Goal: Information Seeking & Learning: Learn about a topic

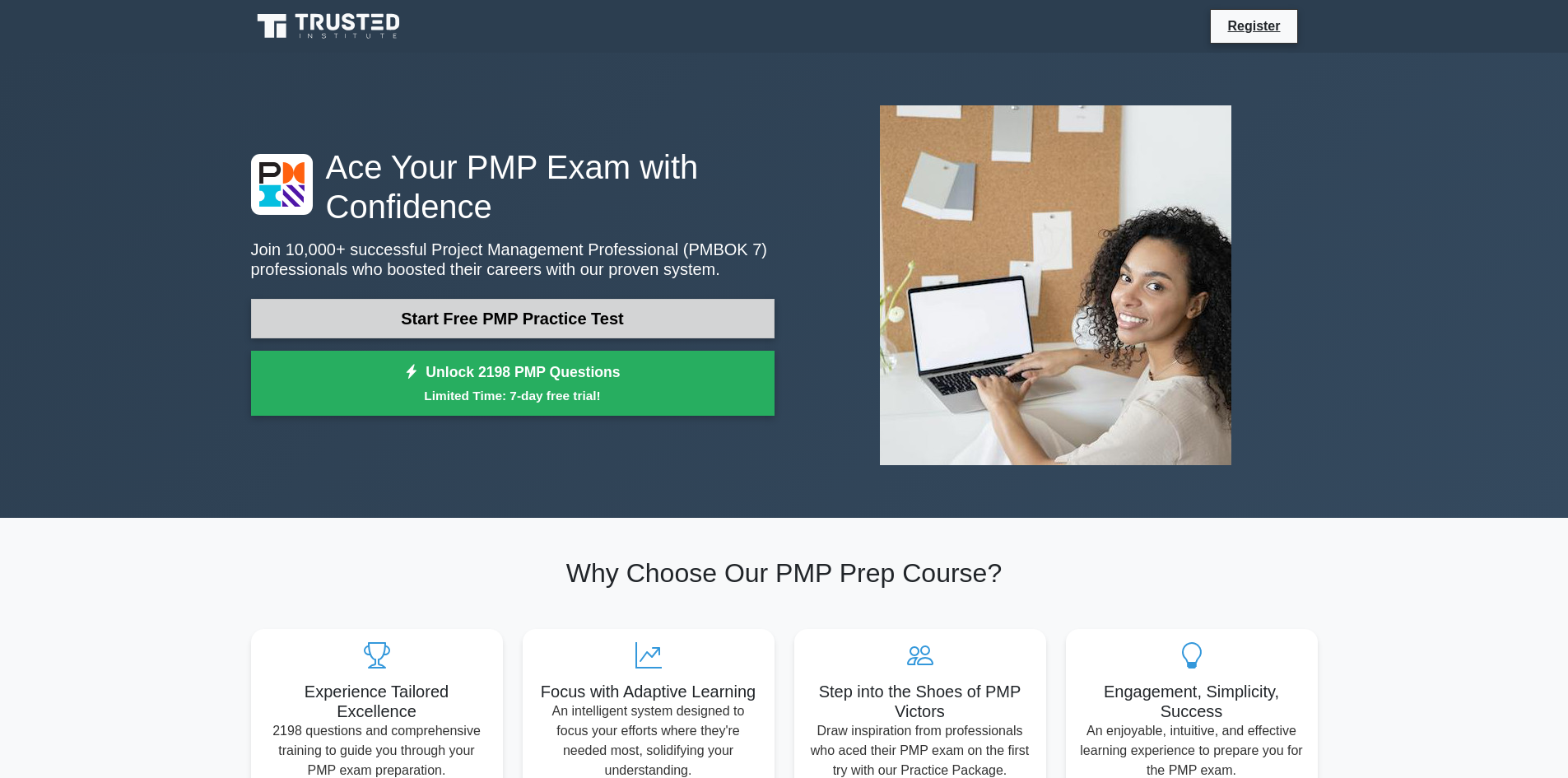
click at [618, 314] on link "Start Free PMP Practice Test" at bounding box center [512, 319] width 523 height 40
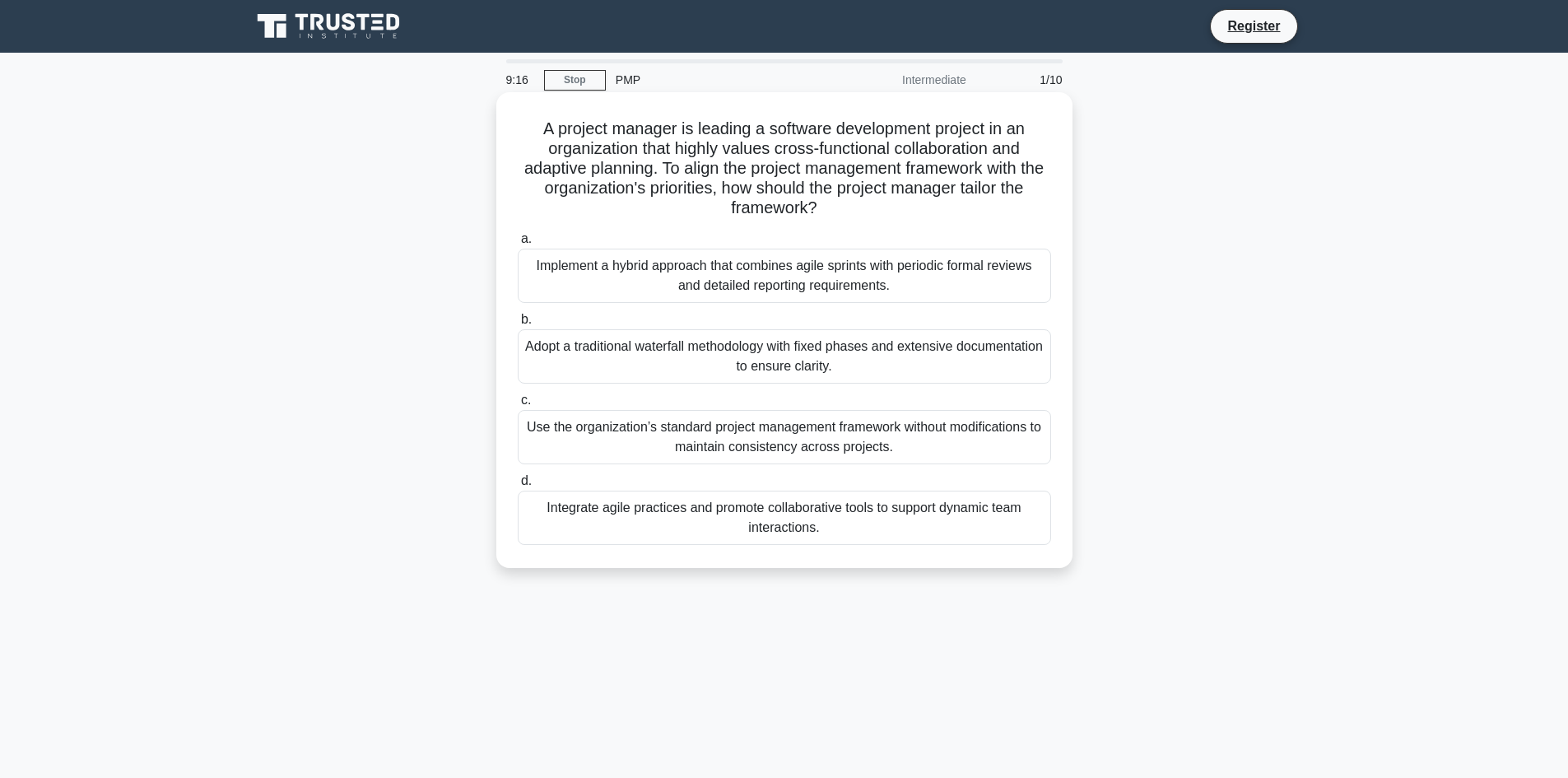
click at [800, 276] on div "Implement a hybrid approach that combines agile sprints with periodic formal re…" at bounding box center [784, 276] width 533 height 55
click at [518, 245] on input "a. Implement a hybrid approach that combines agile sprints with periodic formal…" at bounding box center [518, 239] width 0 height 11
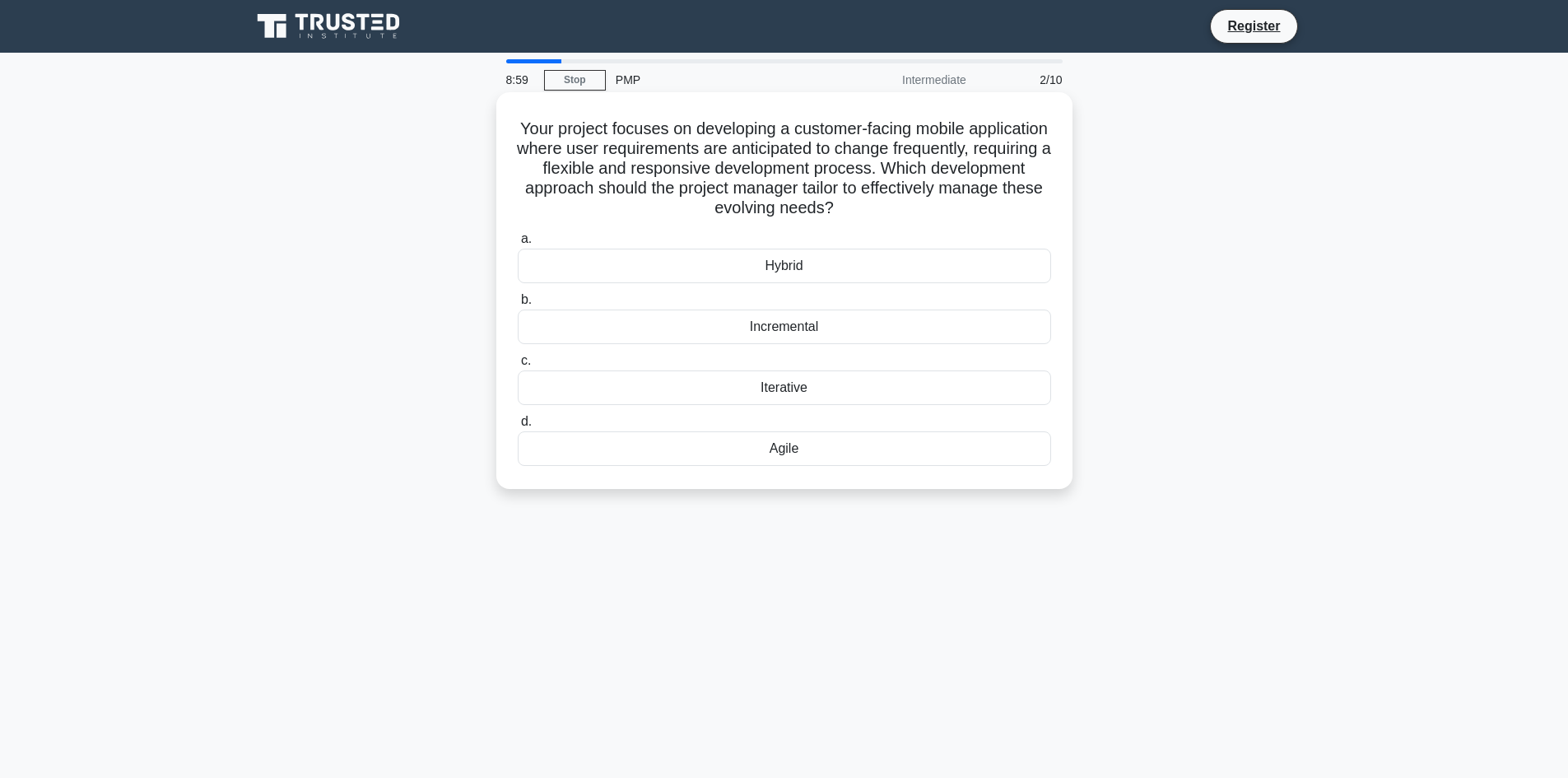
click at [815, 454] on div "Agile" at bounding box center [784, 448] width 533 height 35
click at [518, 427] on input "d. Agile" at bounding box center [518, 421] width 0 height 11
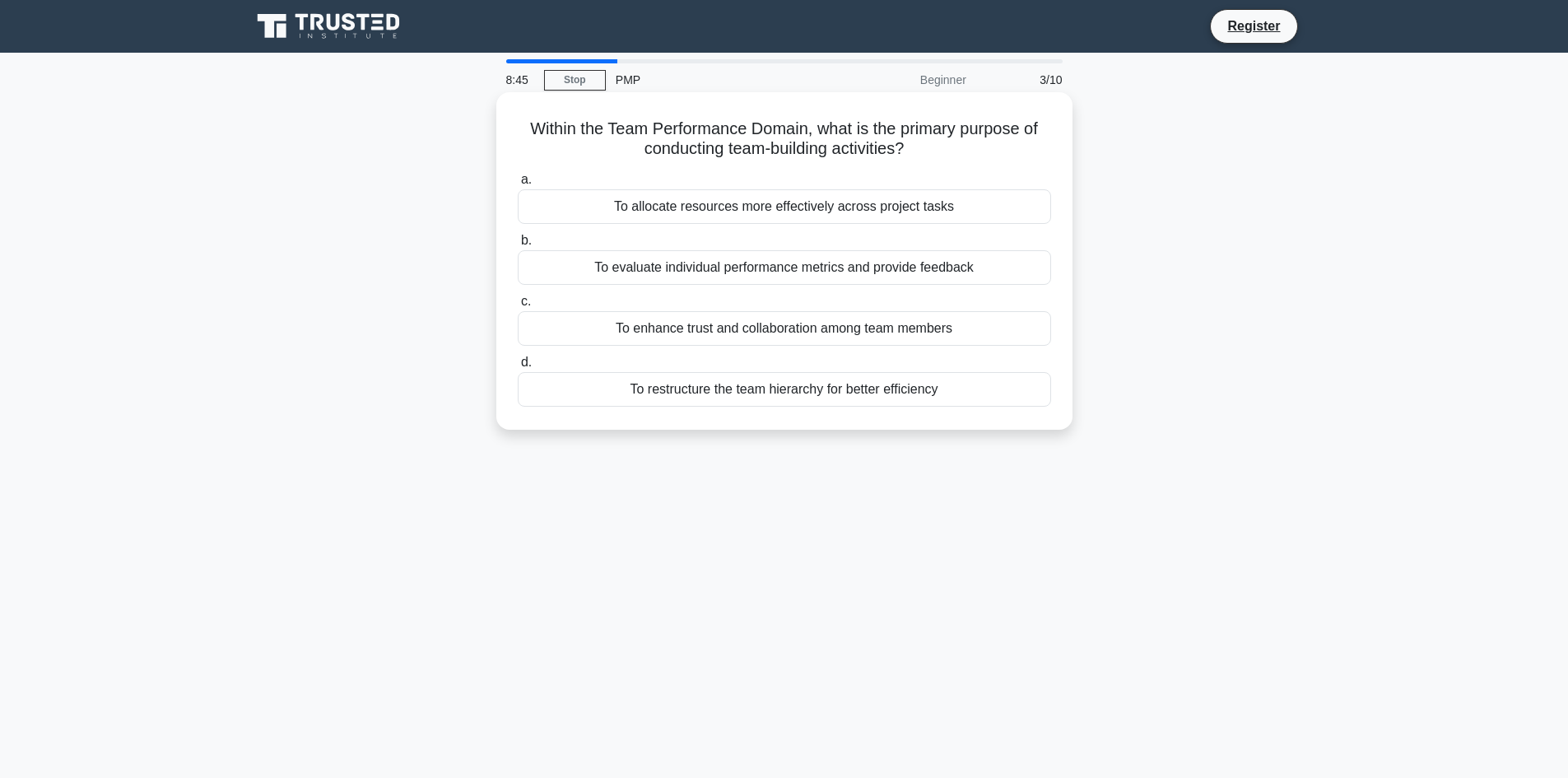
click at [768, 330] on div "To enhance trust and collaboration among team members" at bounding box center [784, 328] width 533 height 35
click at [518, 307] on input "c. To enhance trust and collaboration among team members" at bounding box center [518, 301] width 0 height 11
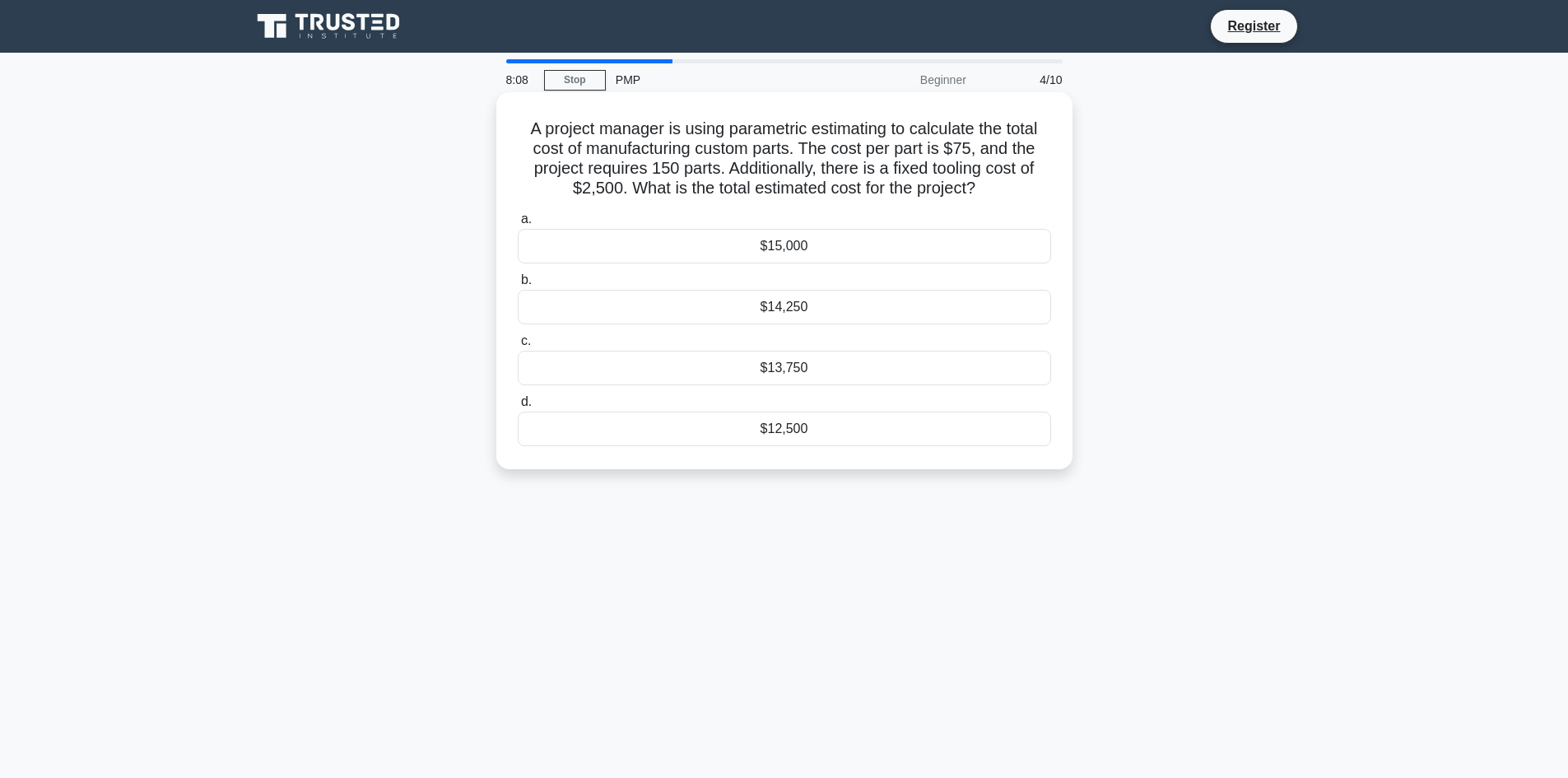
click at [743, 370] on div "$13,750" at bounding box center [784, 368] width 533 height 35
click at [518, 347] on input "c. $13,750" at bounding box center [518, 341] width 0 height 11
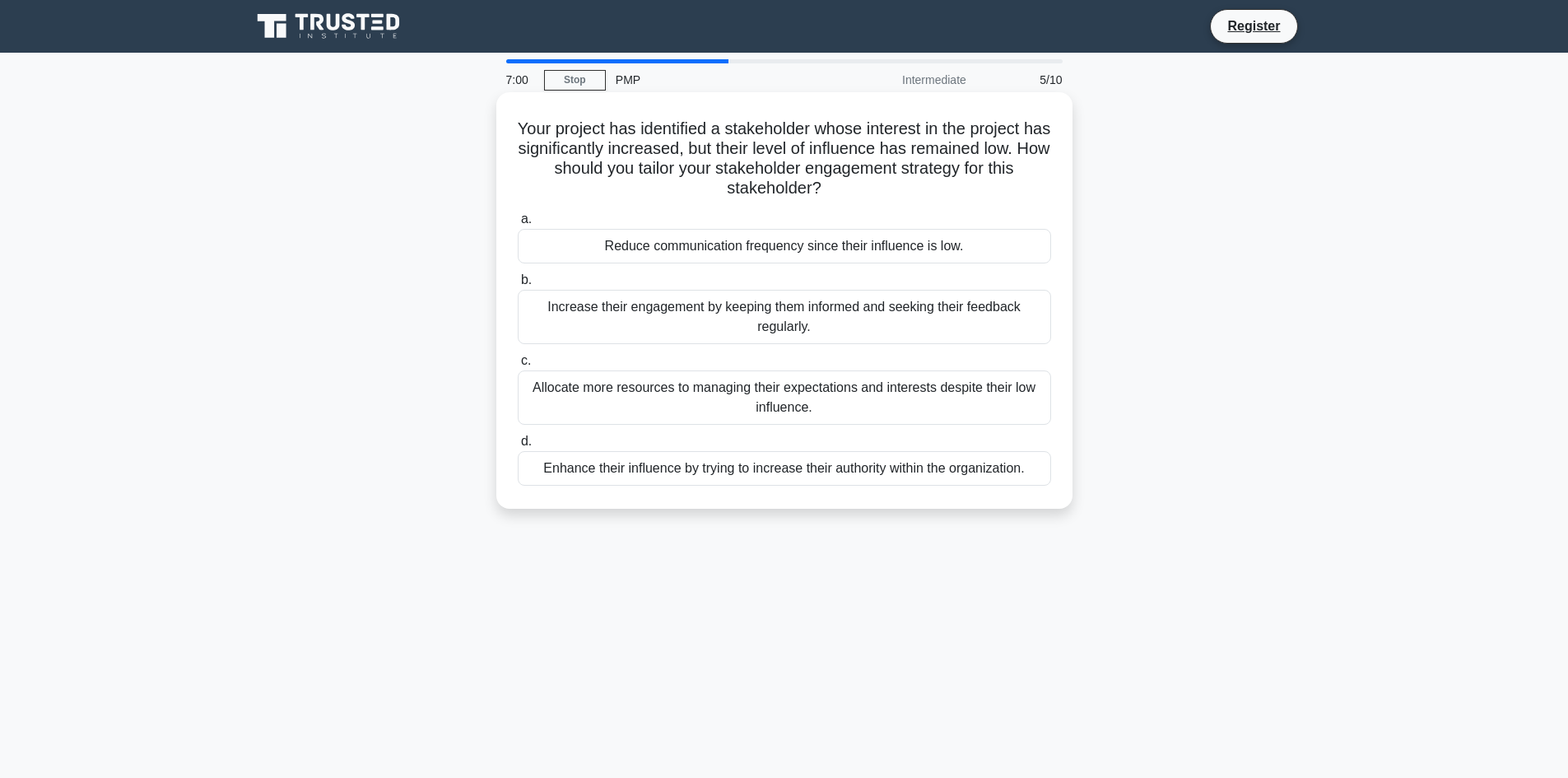
click at [838, 245] on div "Reduce communication frequency since their influence is low." at bounding box center [784, 246] width 533 height 35
click at [518, 225] on input "a. Reduce communication frequency since their influence is low." at bounding box center [518, 219] width 0 height 11
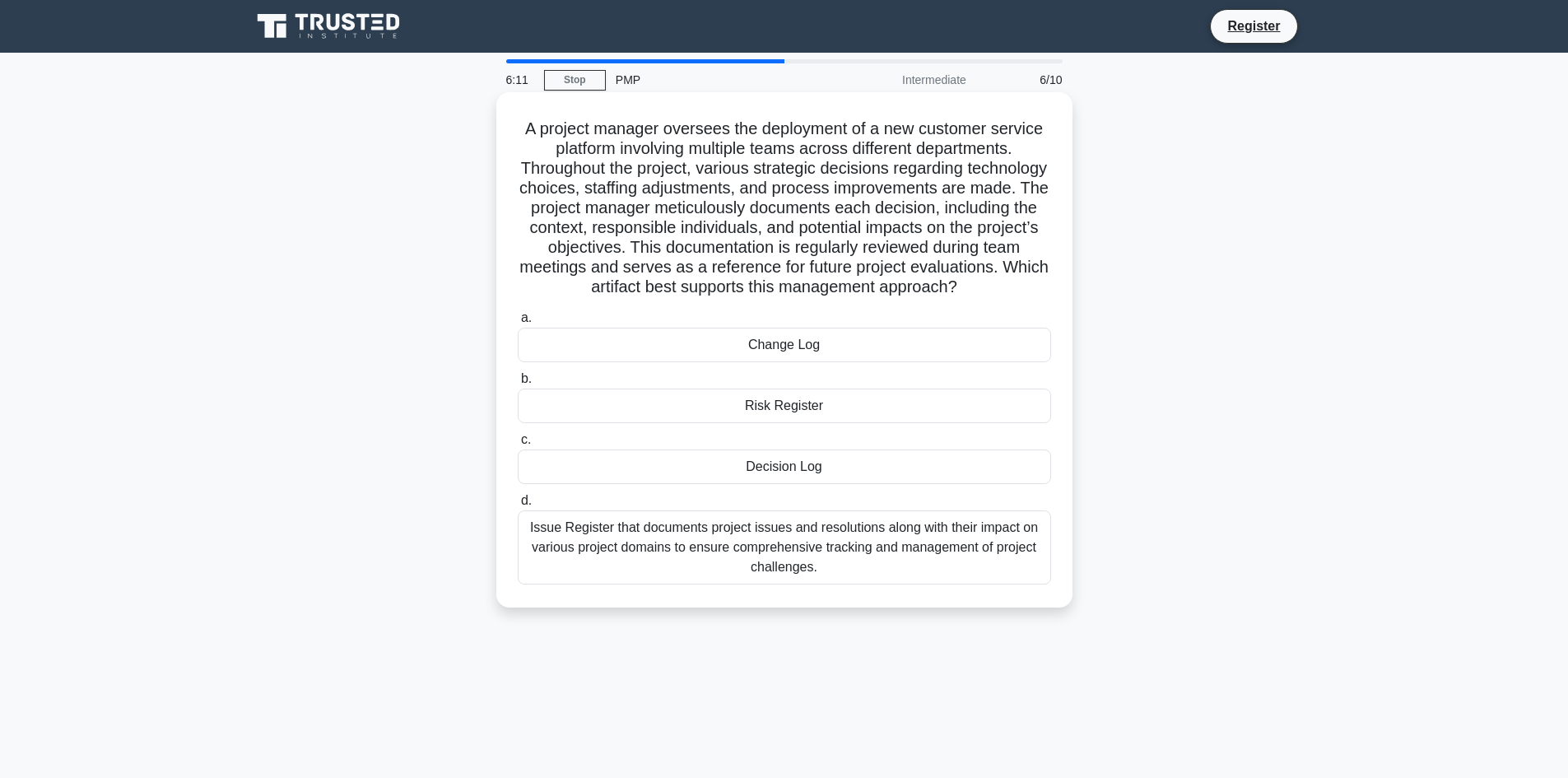
click at [787, 422] on div "Risk Register" at bounding box center [784, 405] width 533 height 35
click at [518, 385] on input "b. Risk Register" at bounding box center [518, 379] width 0 height 11
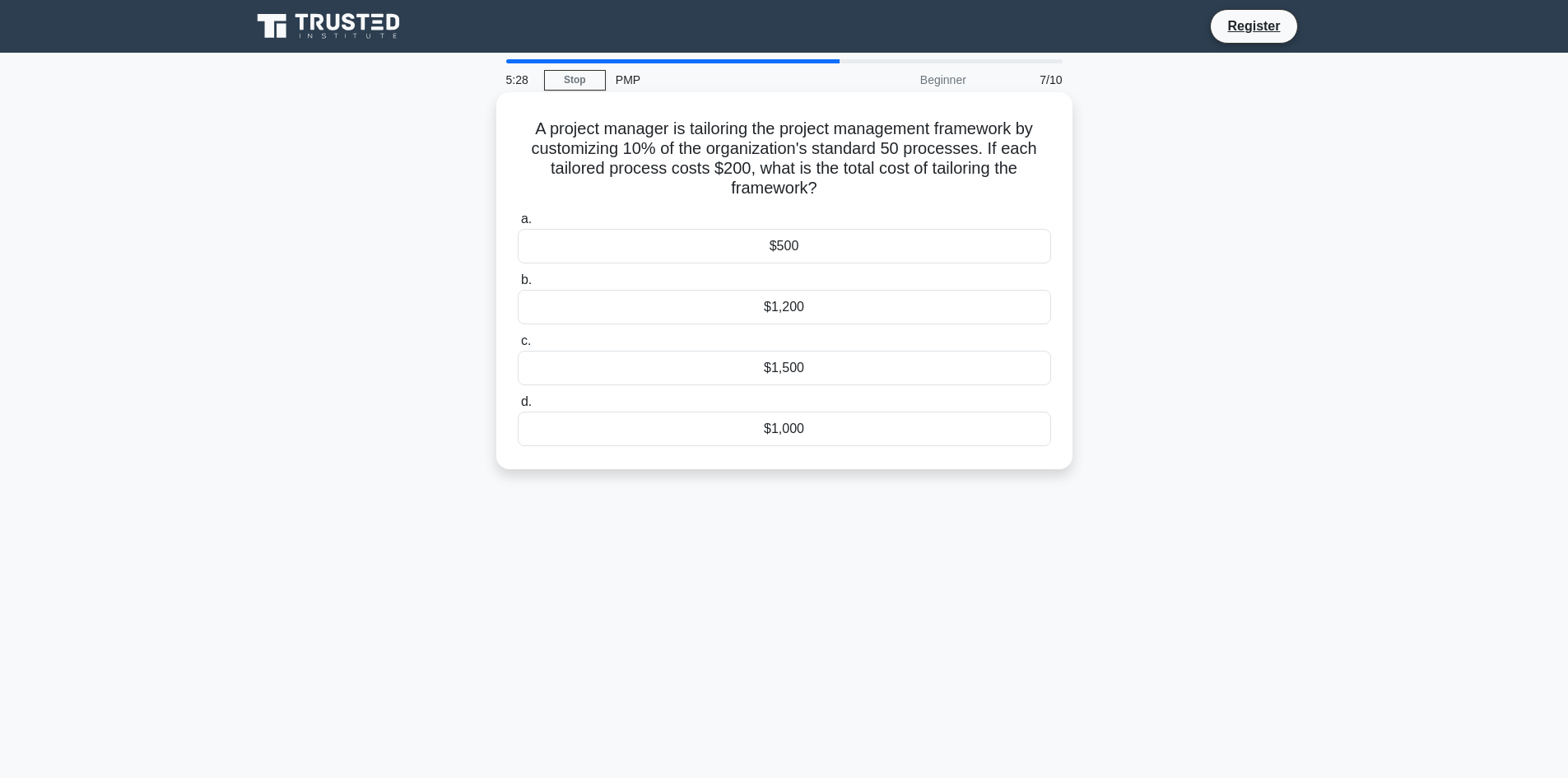
click at [837, 431] on div "$1,000" at bounding box center [784, 428] width 533 height 35
click at [518, 407] on input "d. $1,000" at bounding box center [518, 401] width 0 height 11
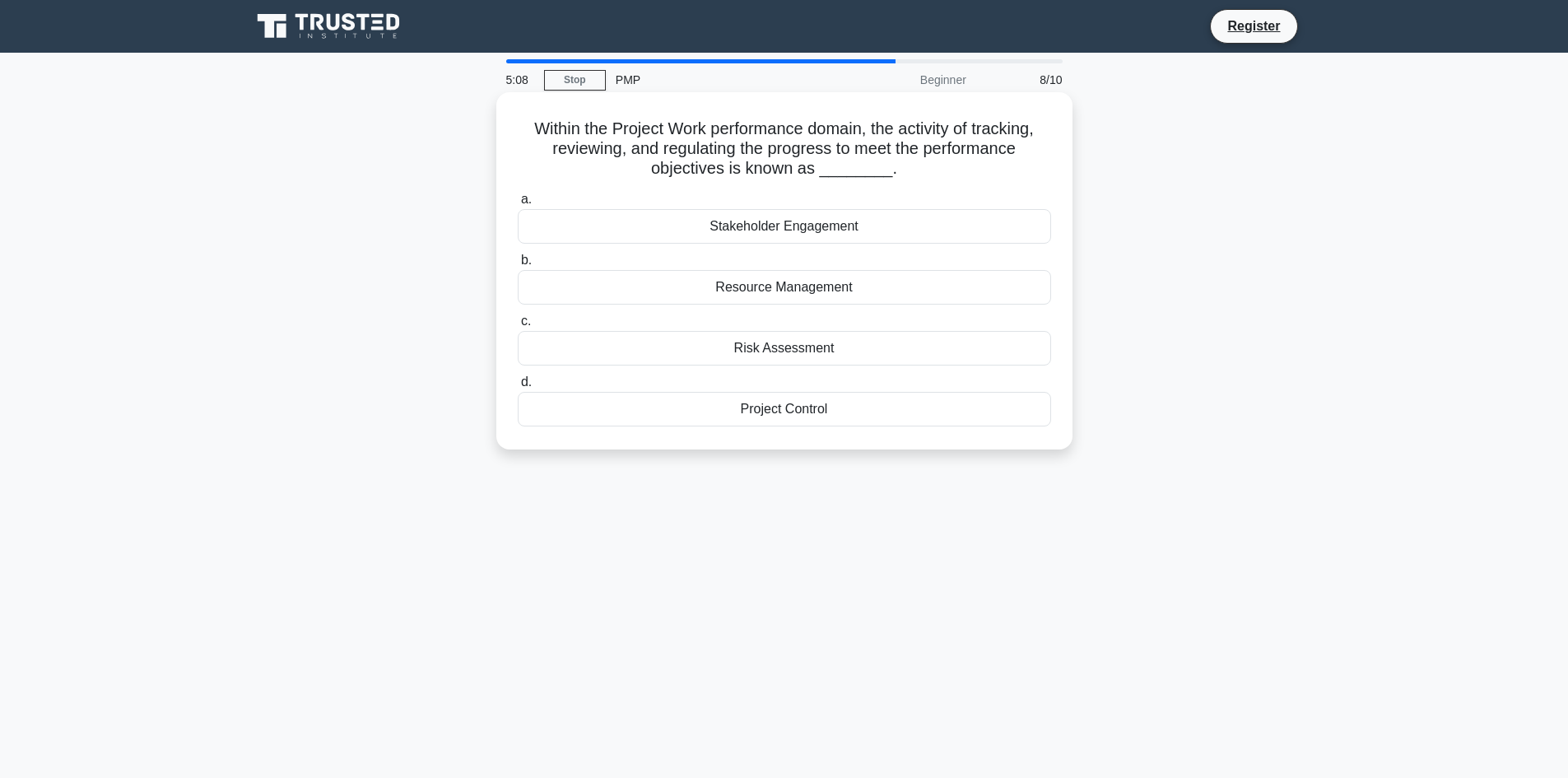
click at [788, 414] on div "Project Control" at bounding box center [784, 408] width 533 height 35
click at [518, 388] on input "d. Project Control" at bounding box center [518, 383] width 0 height 11
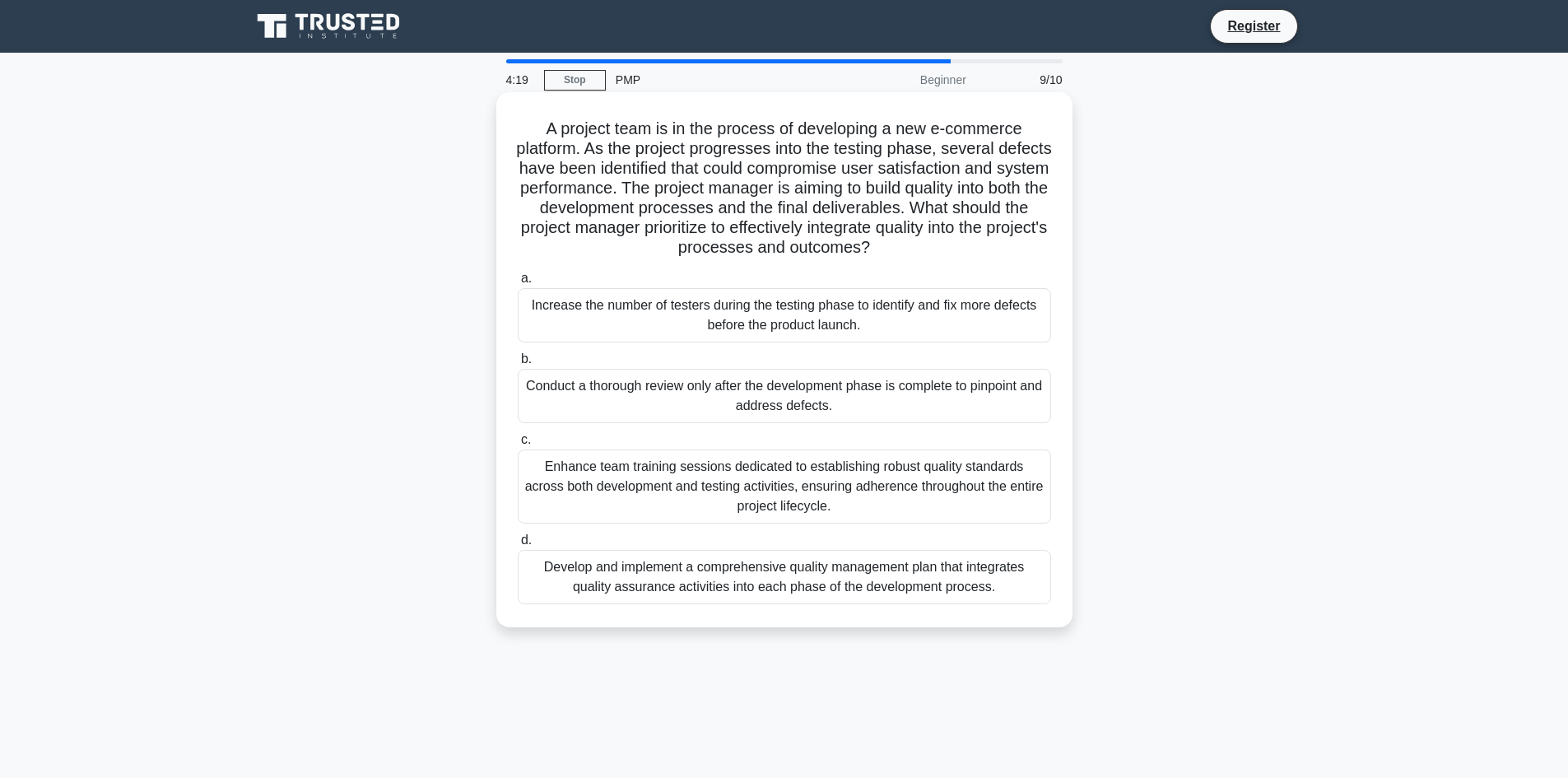
click at [841, 301] on div "Increase the number of testers during the testing phase to identify and fix mor…" at bounding box center [784, 315] width 533 height 55
click at [518, 284] on input "a. Increase the number of testers during the testing phase to identify and fix …" at bounding box center [518, 278] width 0 height 11
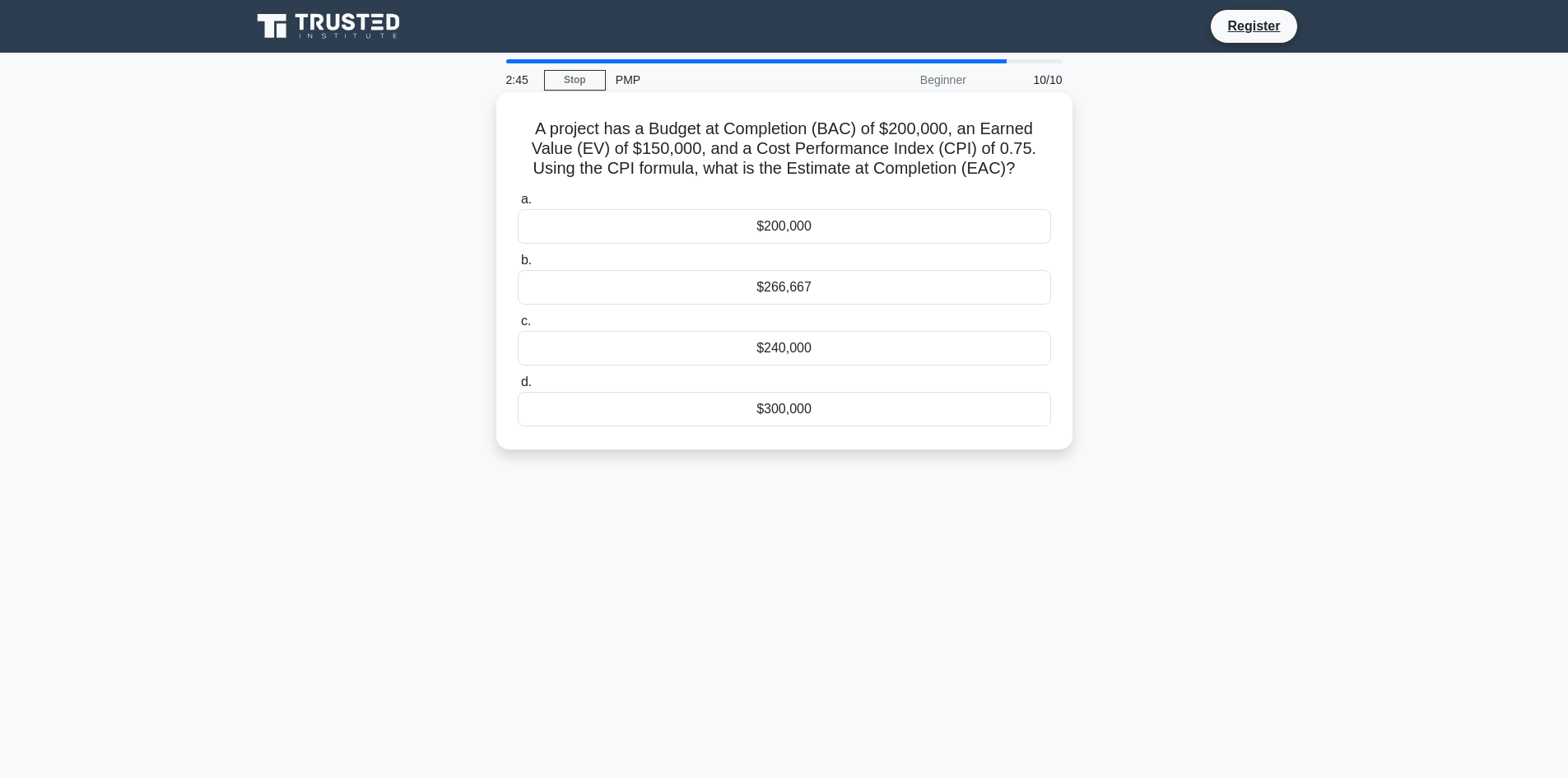
click at [803, 281] on div "$266,667" at bounding box center [784, 287] width 533 height 35
click at [518, 266] on input "b. $266,667" at bounding box center [518, 261] width 0 height 11
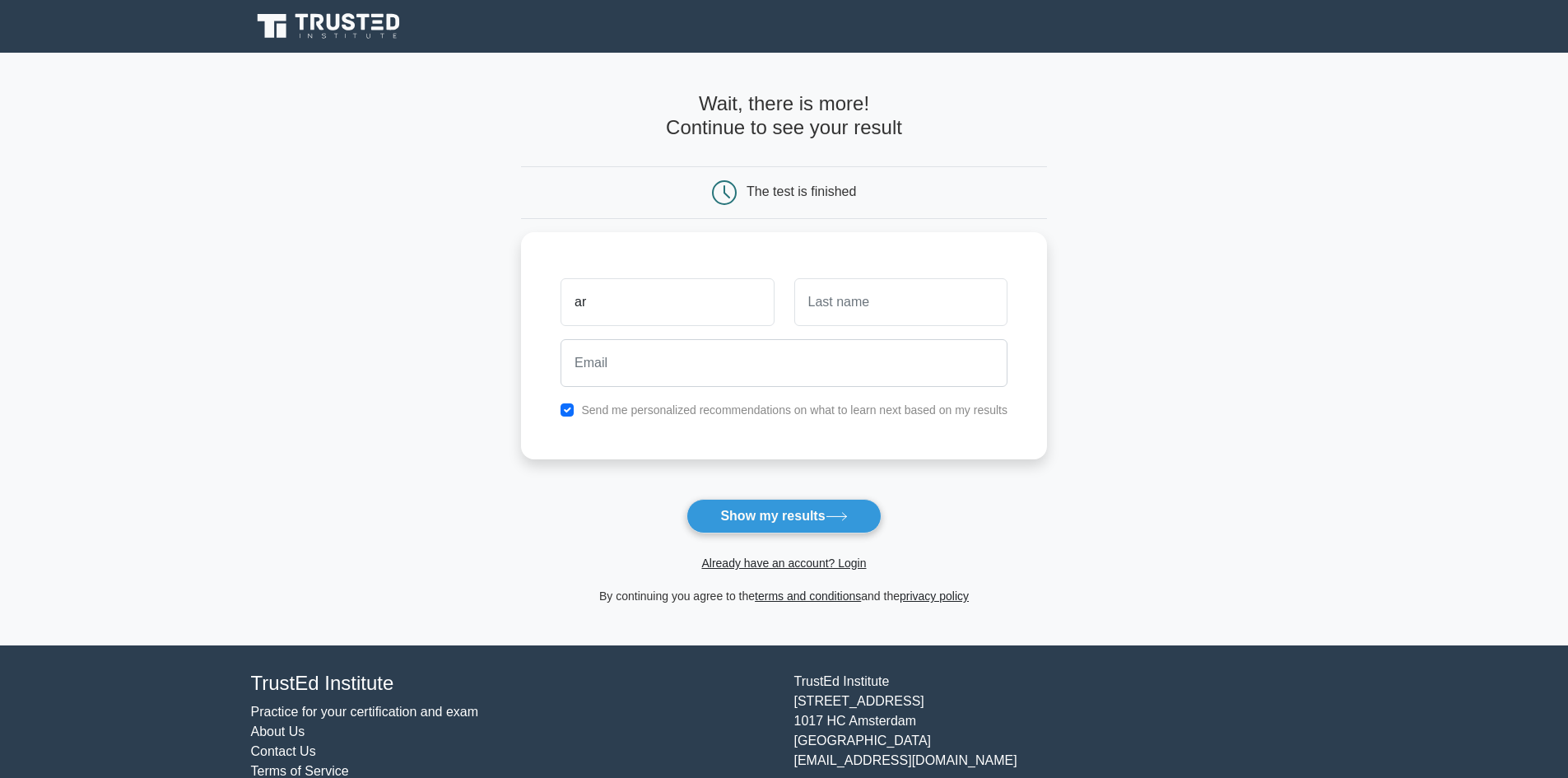
type input "a"
type input "Arijuddin"
type input "Azmi"
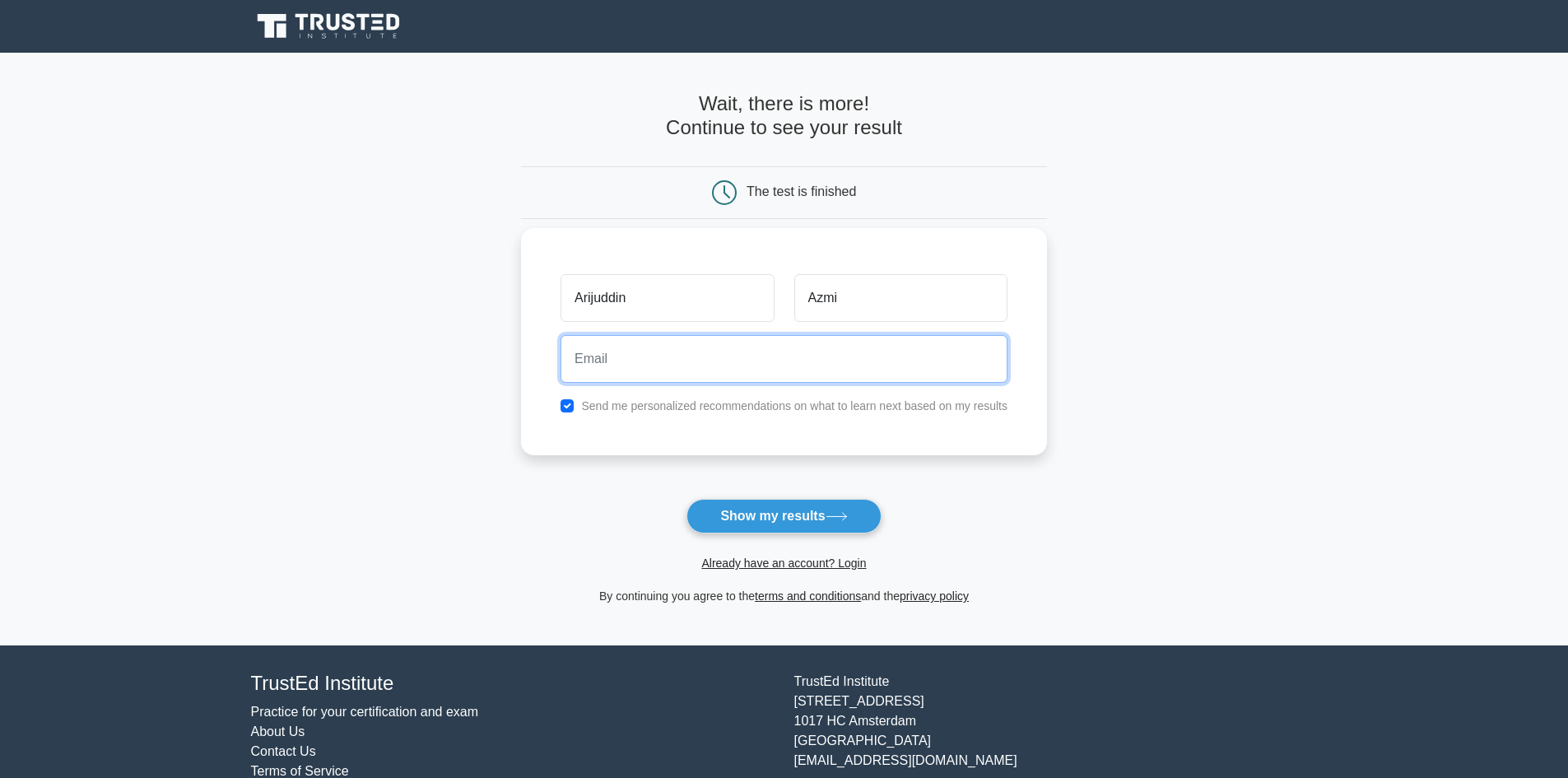
click at [841, 355] on input "email" at bounding box center [784, 359] width 447 height 48
type input "arijuddinazmi@gmail.com"
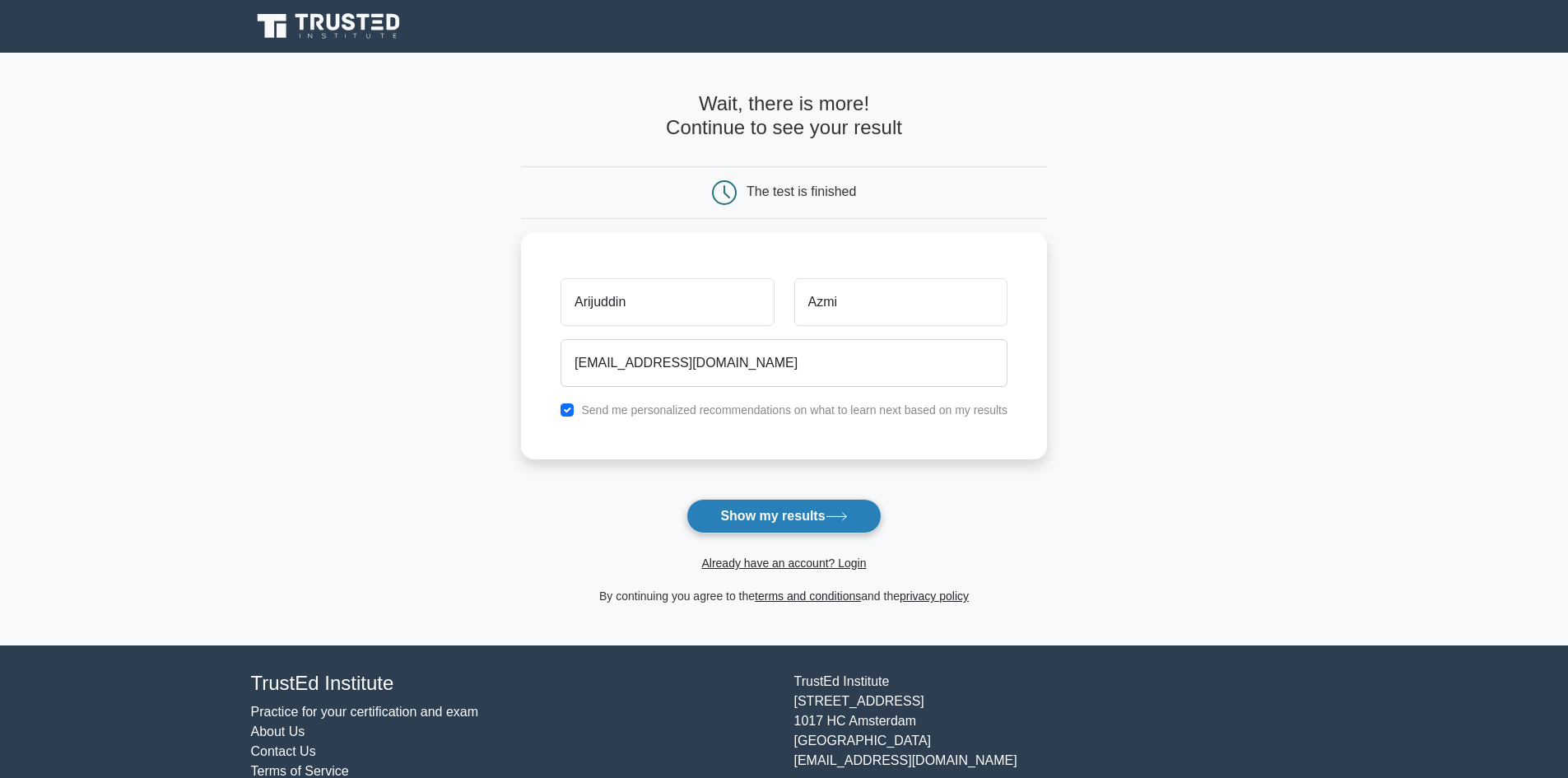
click at [765, 515] on button "Show my results" at bounding box center [784, 515] width 194 height 35
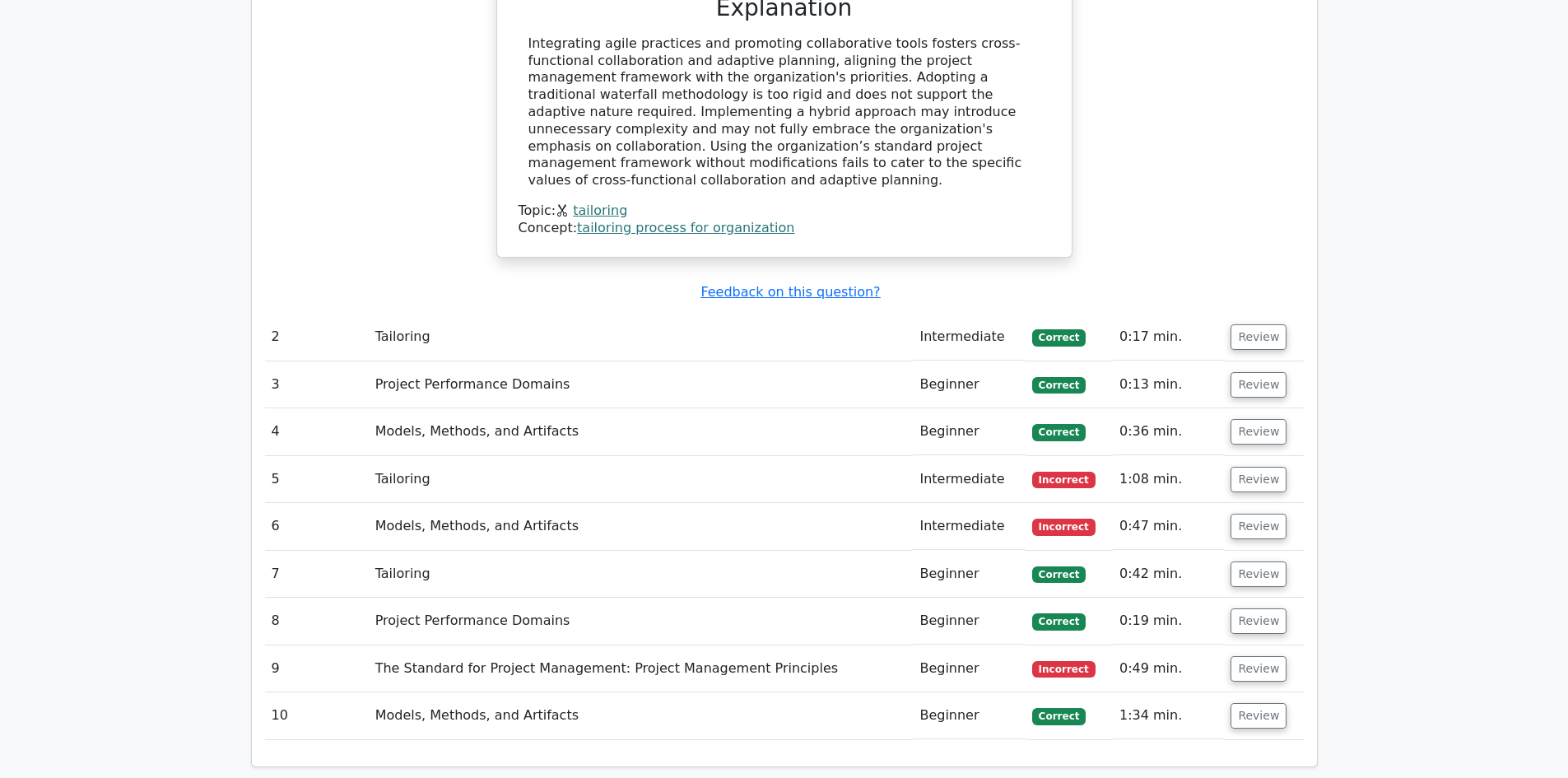
scroll to position [1812, 0]
click at [1250, 466] on button "Review" at bounding box center [1258, 479] width 55 height 26
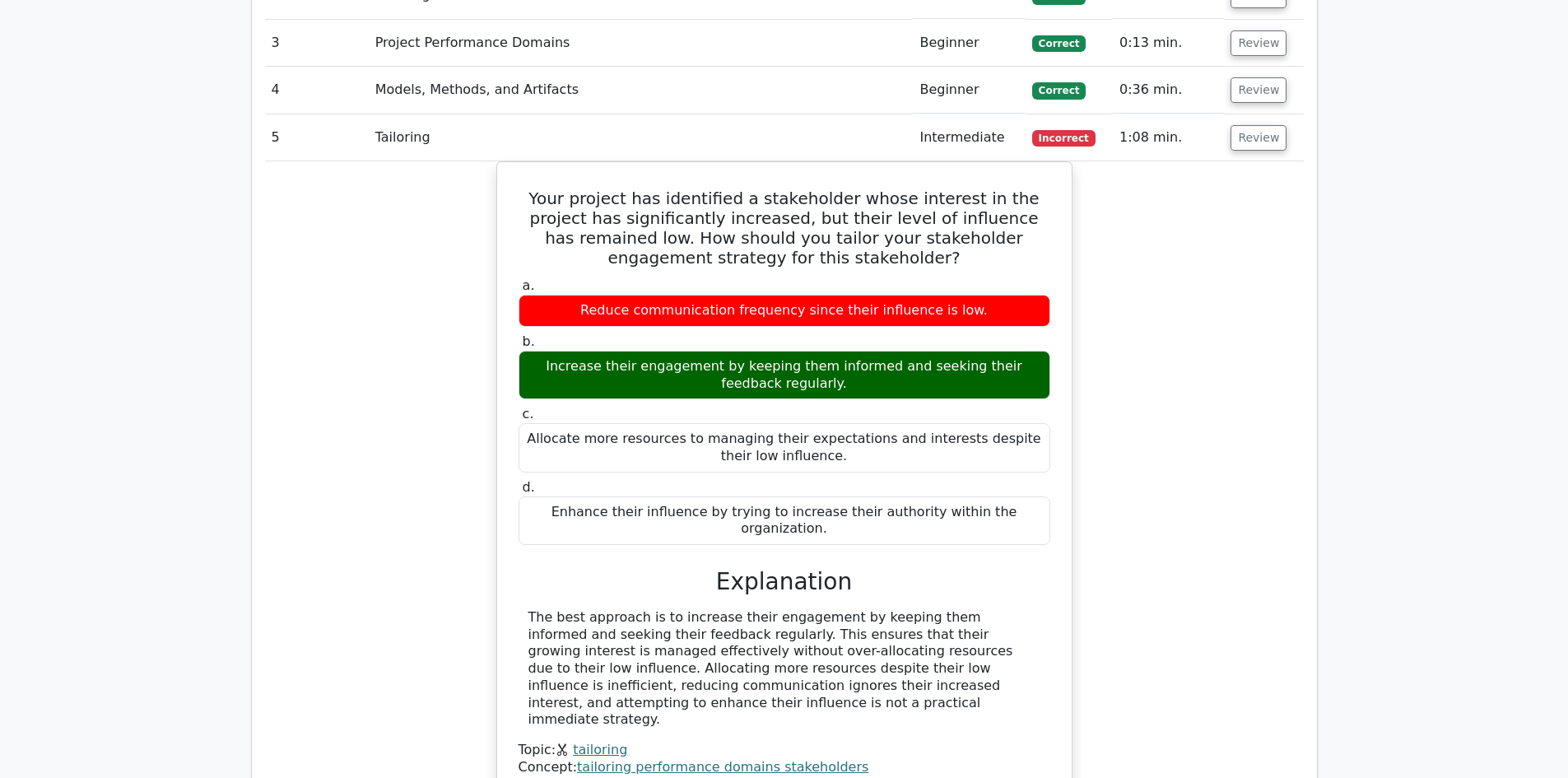
scroll to position [2470, 0]
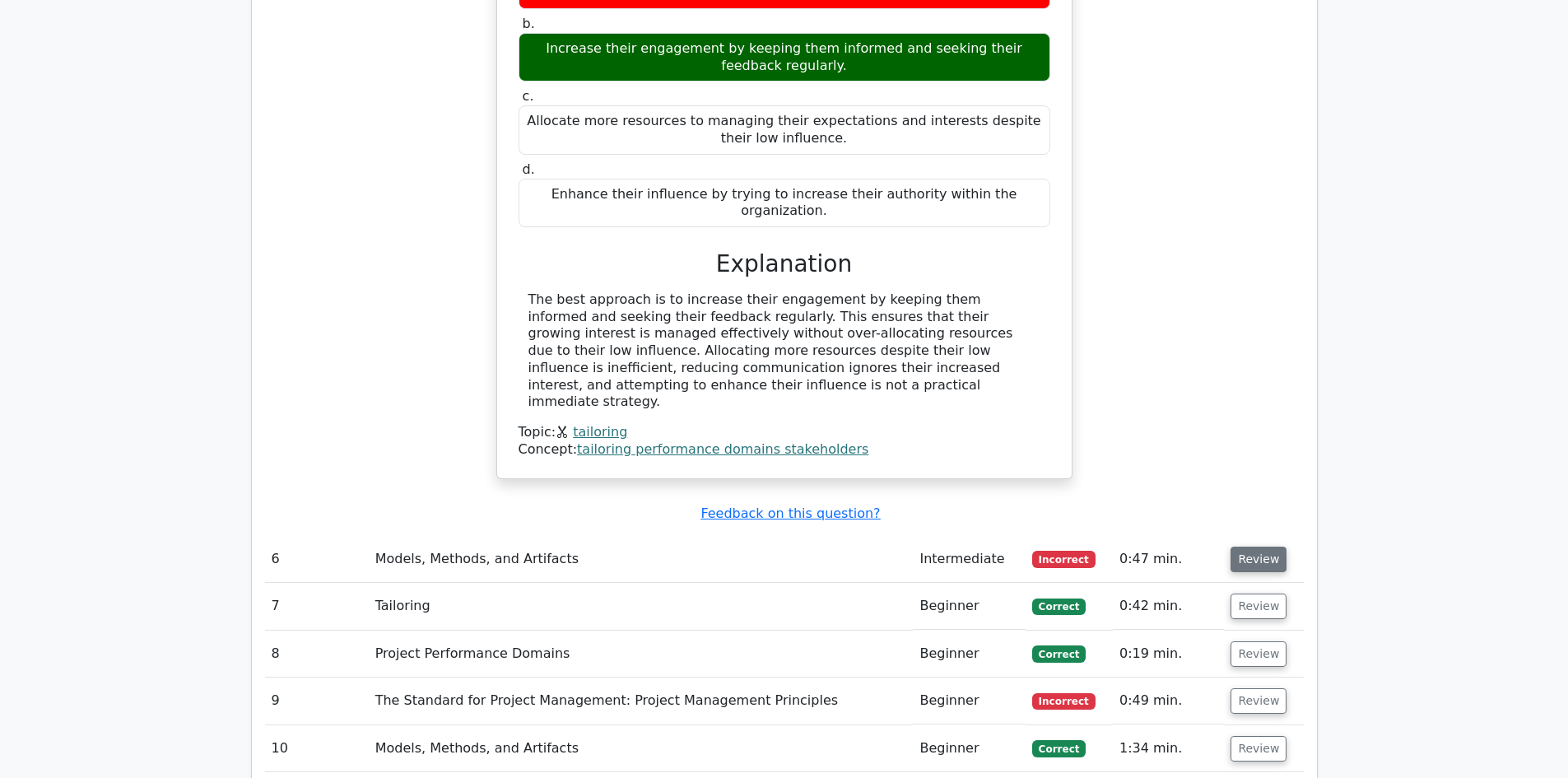
click at [1272, 547] on button "Review" at bounding box center [1258, 560] width 55 height 26
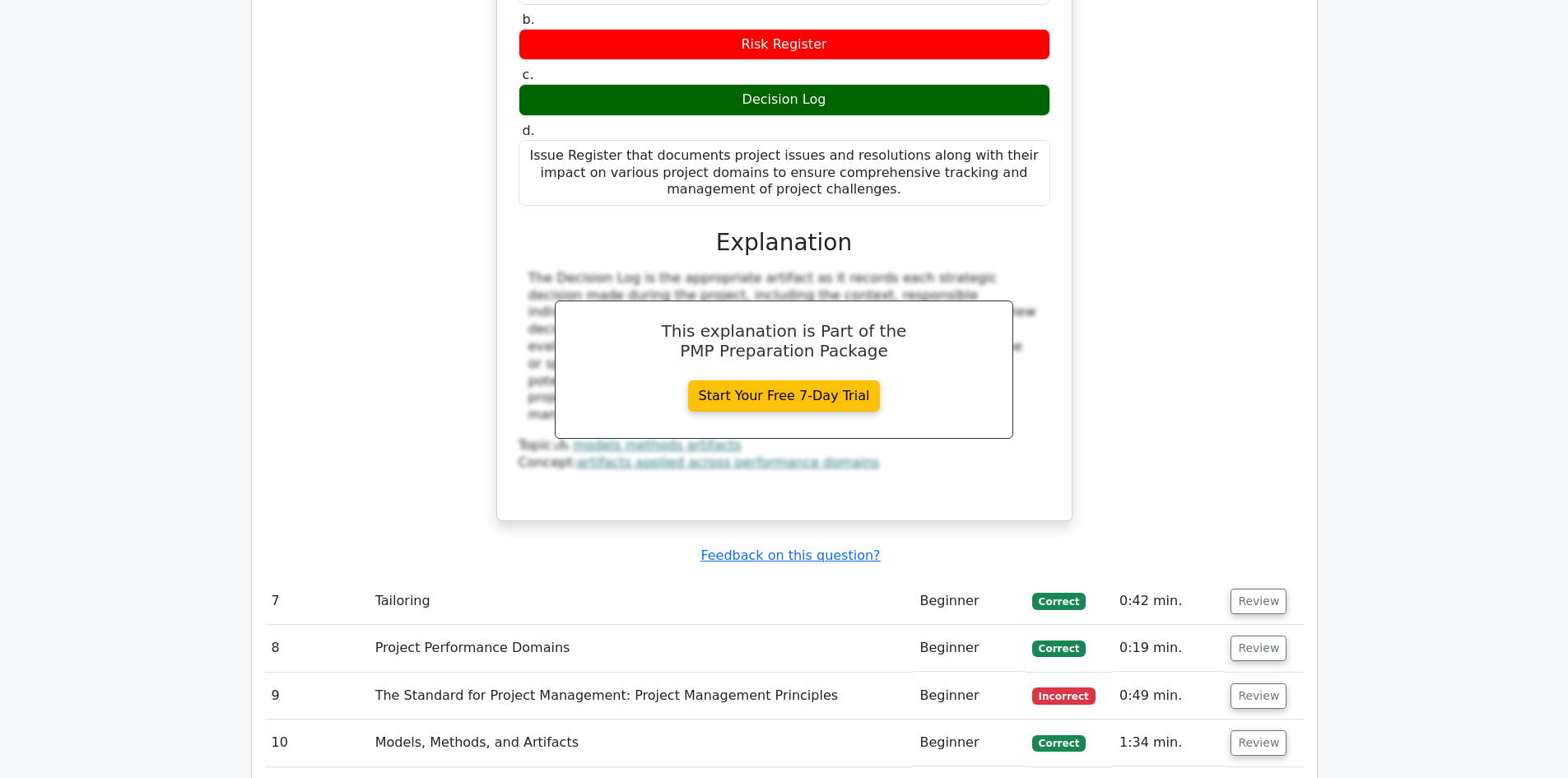
scroll to position [3376, 0]
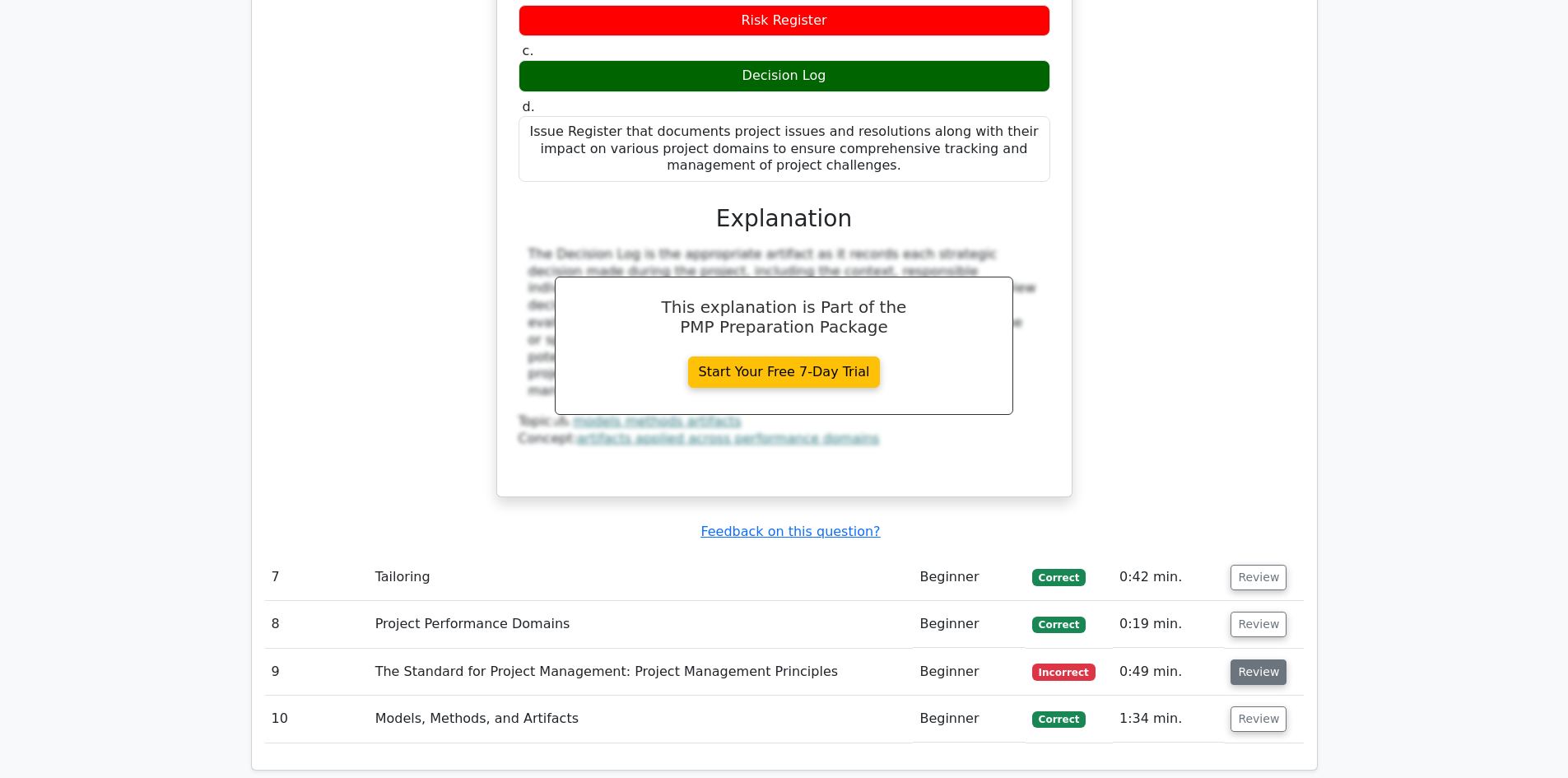
click at [1256, 659] on button "Review" at bounding box center [1258, 672] width 55 height 26
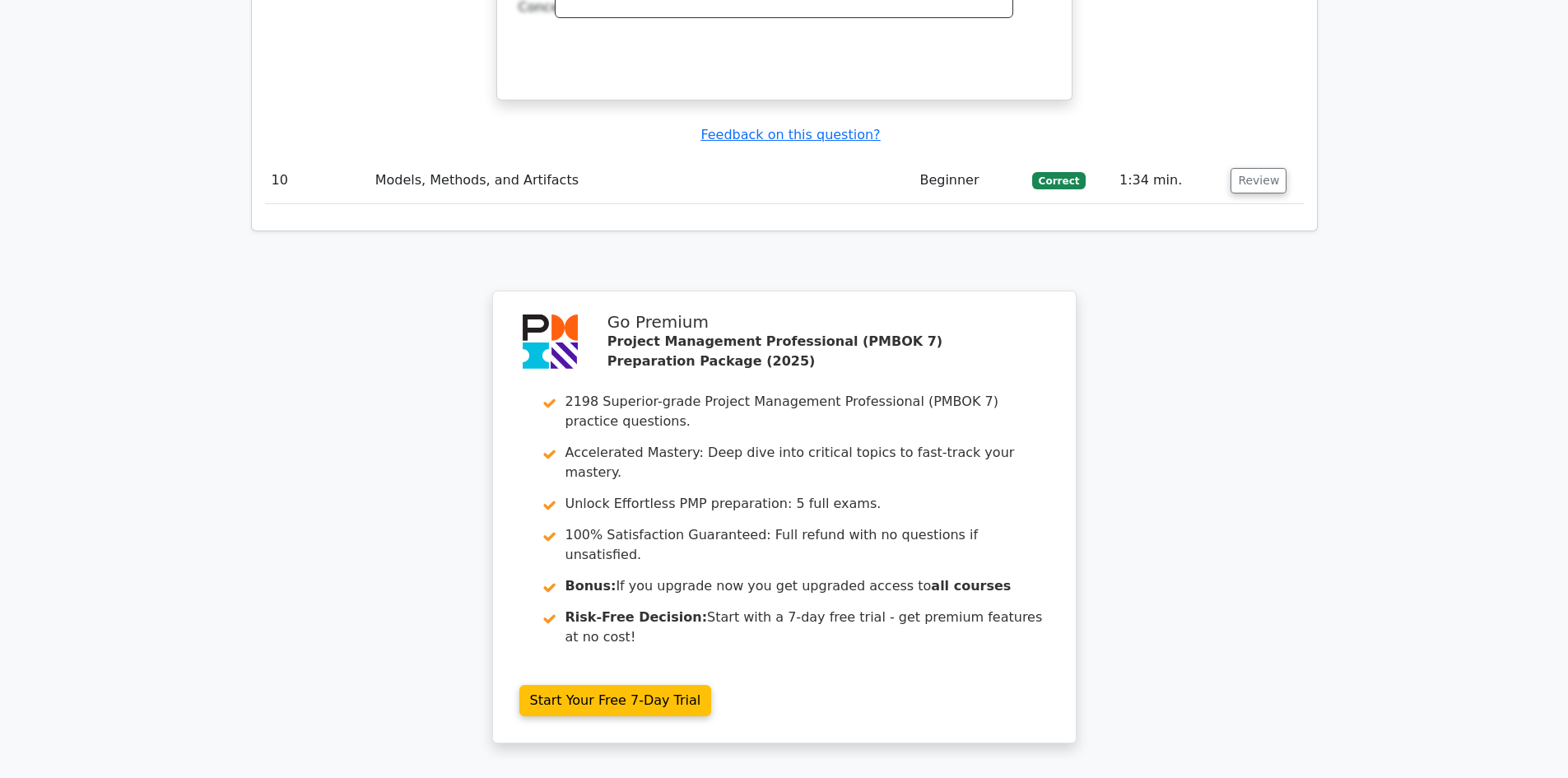
scroll to position [4858, 0]
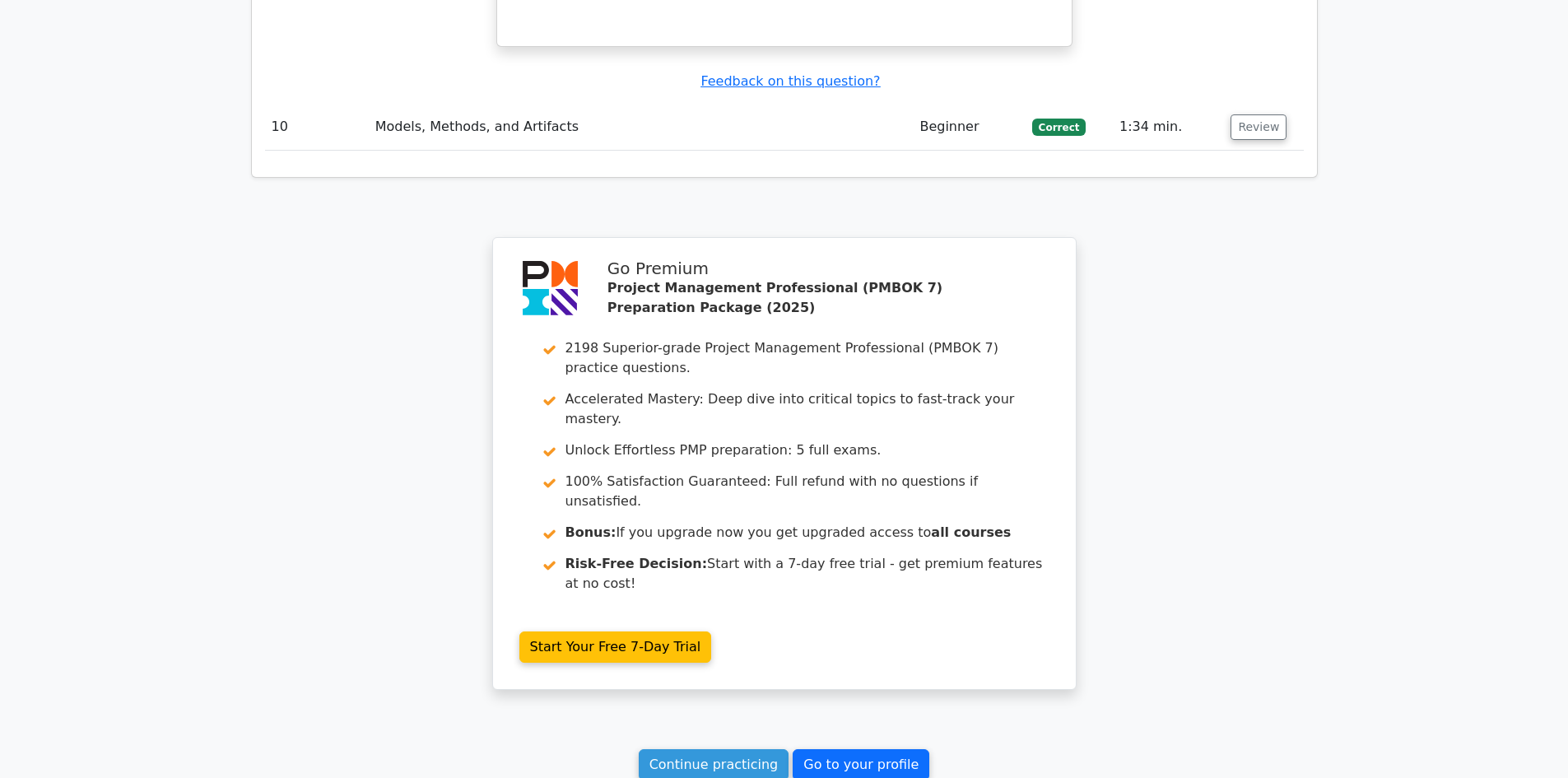
click at [879, 749] on link "Go to your profile" at bounding box center [861, 765] width 137 height 32
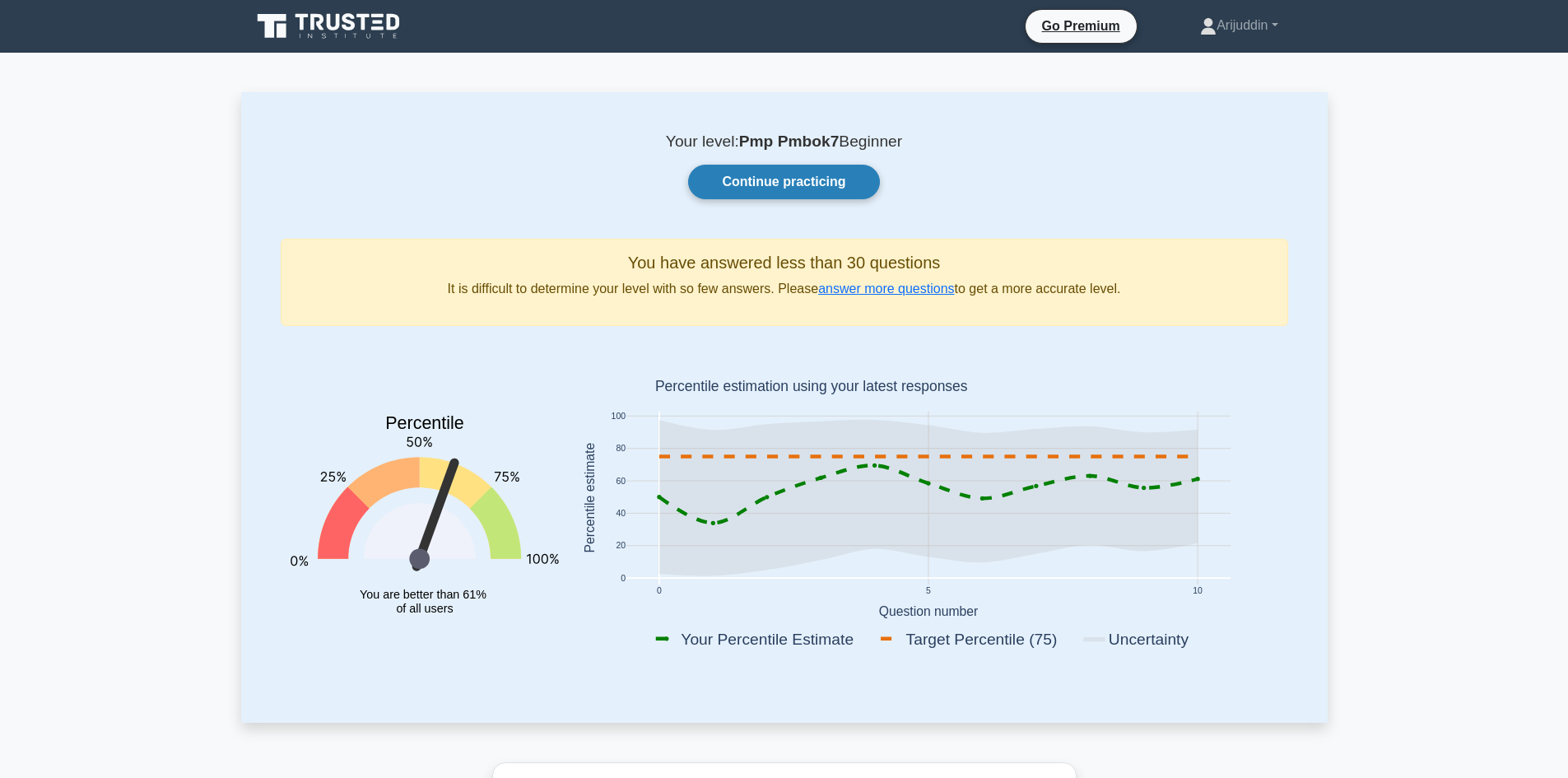
click at [769, 175] on link "Continue practicing" at bounding box center [784, 181] width 191 height 35
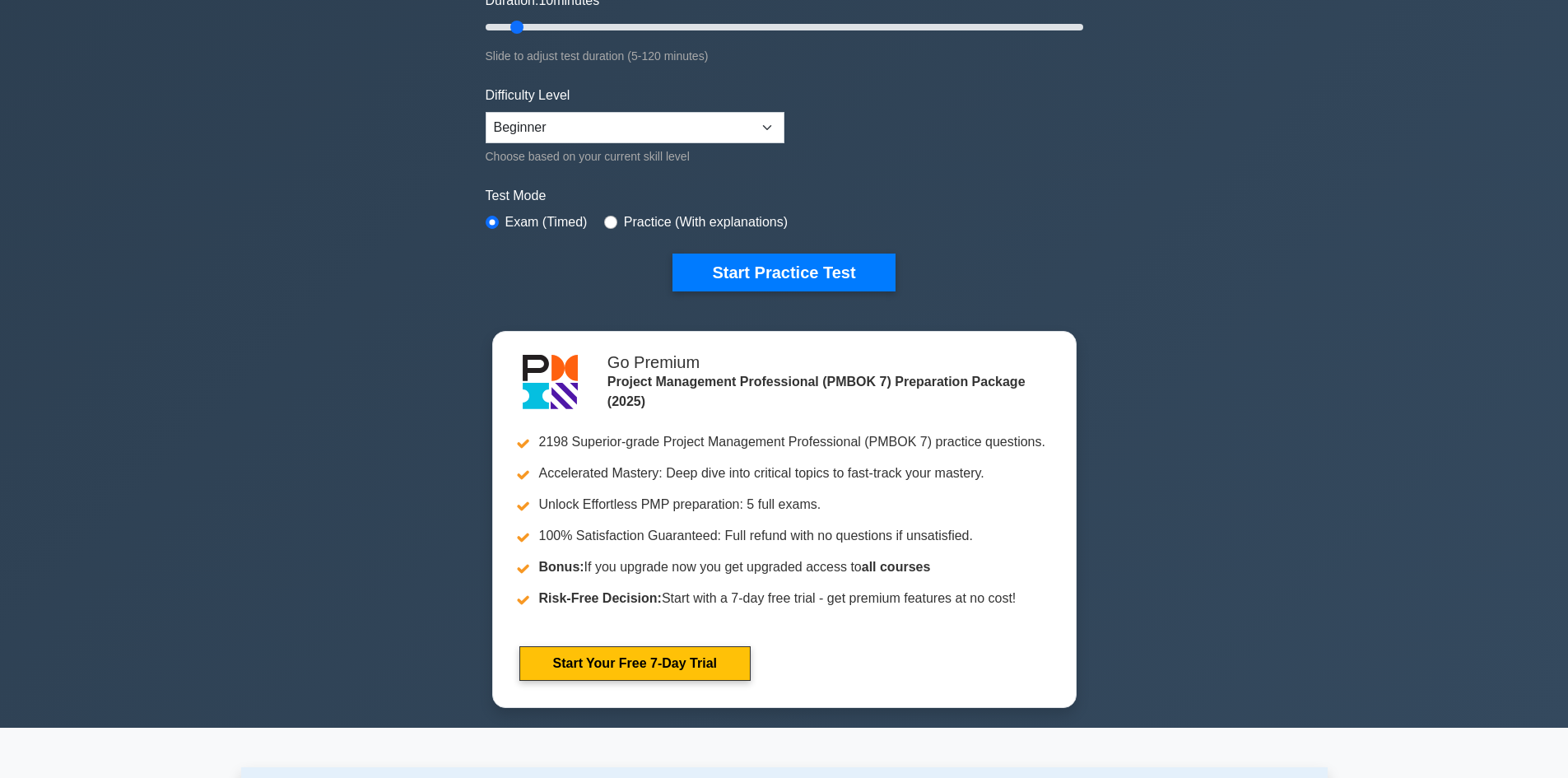
scroll to position [82, 0]
